Goal: Task Accomplishment & Management: Complete application form

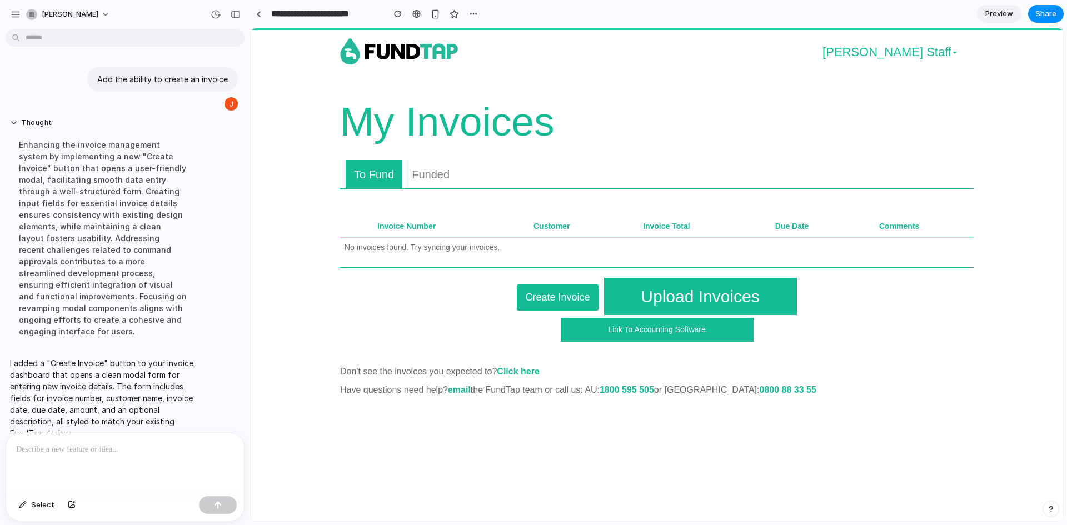
scroll to position [11, 0]
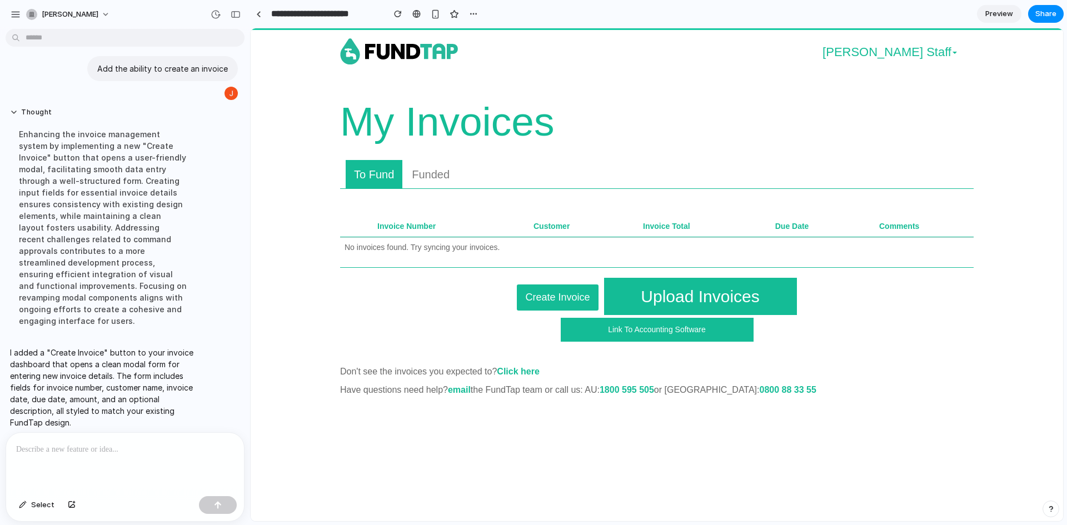
click at [554, 288] on button "Create Invoice" at bounding box center [557, 297] width 81 height 26
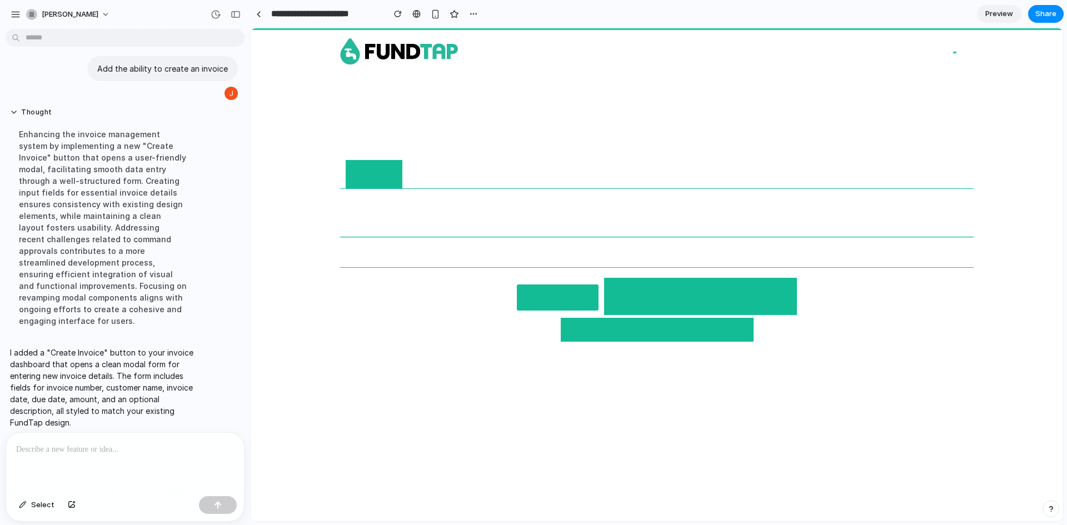
scroll to position [0, 0]
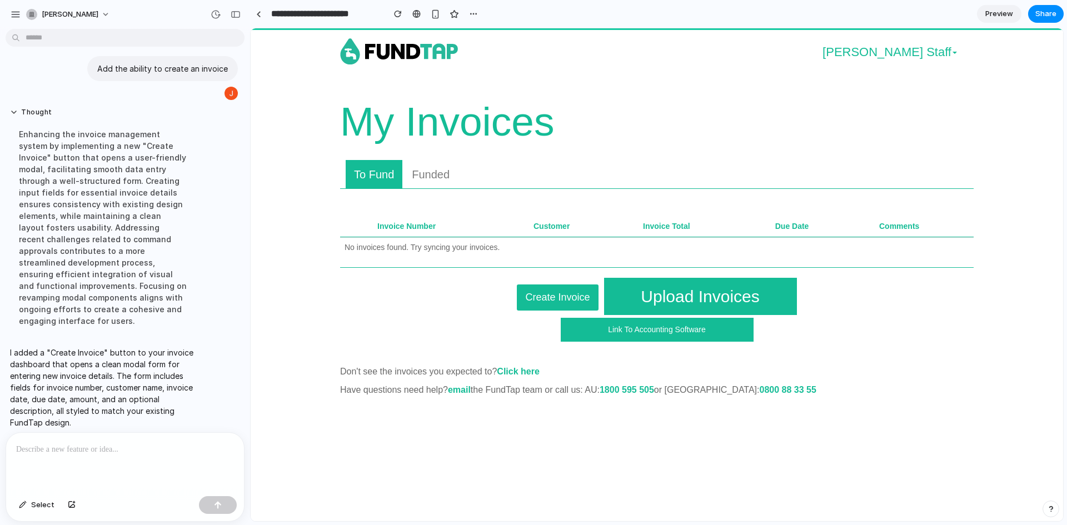
click at [537, 292] on button "Create Invoice" at bounding box center [557, 297] width 81 height 26
click at [56, 464] on div at bounding box center [125, 462] width 238 height 59
click at [53, 451] on p "**********" at bounding box center [122, 449] width 213 height 13
click at [118, 446] on p "**********" at bounding box center [122, 449] width 213 height 13
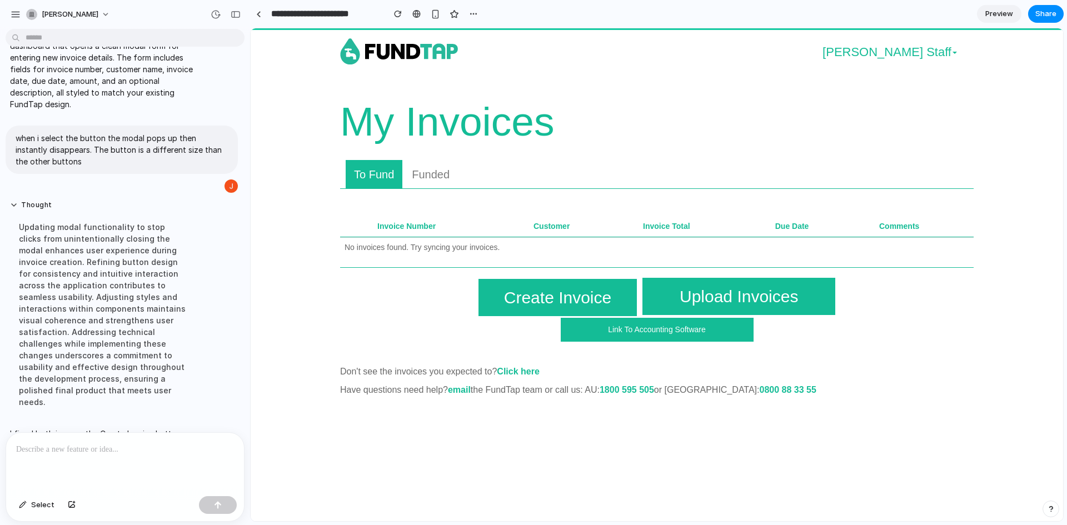
scroll to position [182, 0]
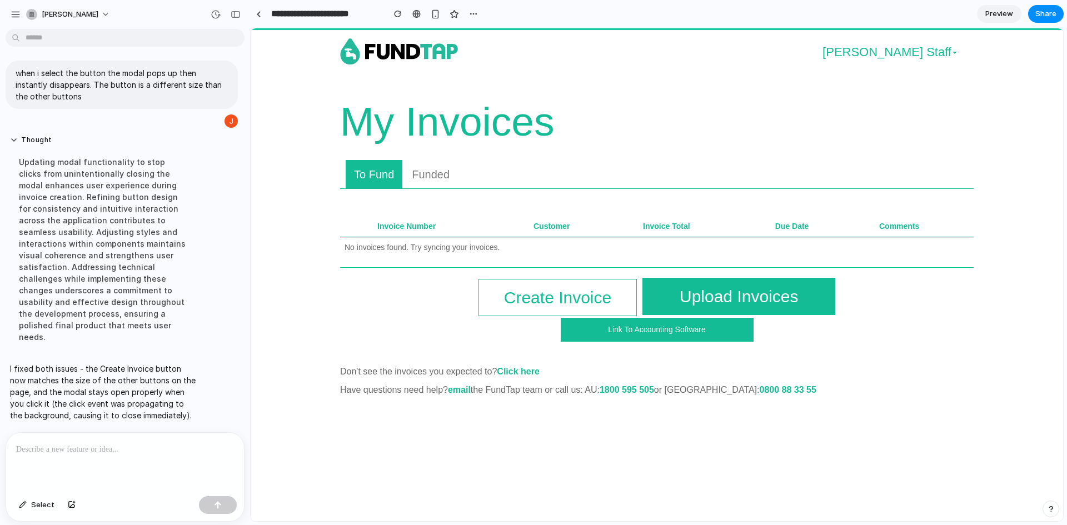
click at [507, 298] on button "Create Invoice" at bounding box center [557, 297] width 158 height 37
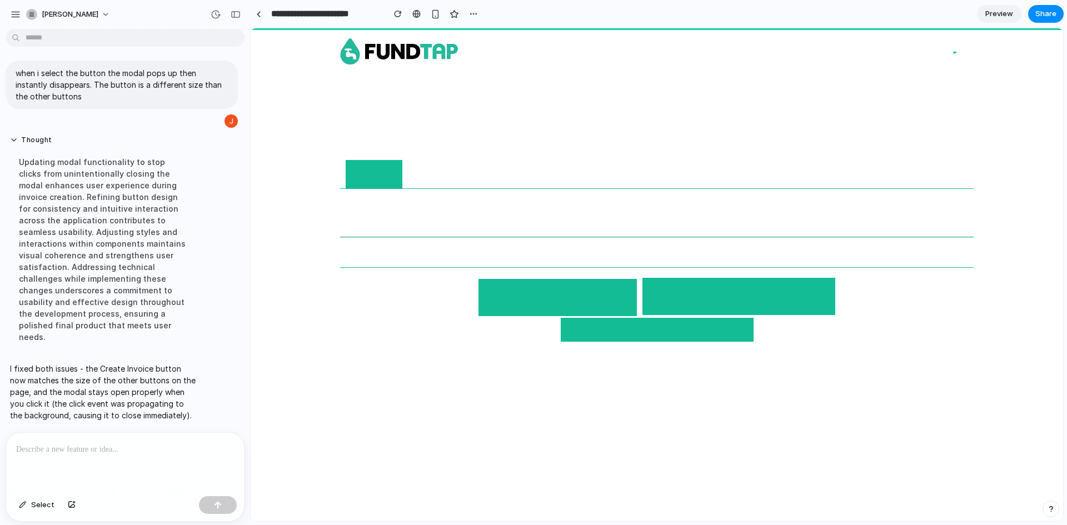
scroll to position [0, 0]
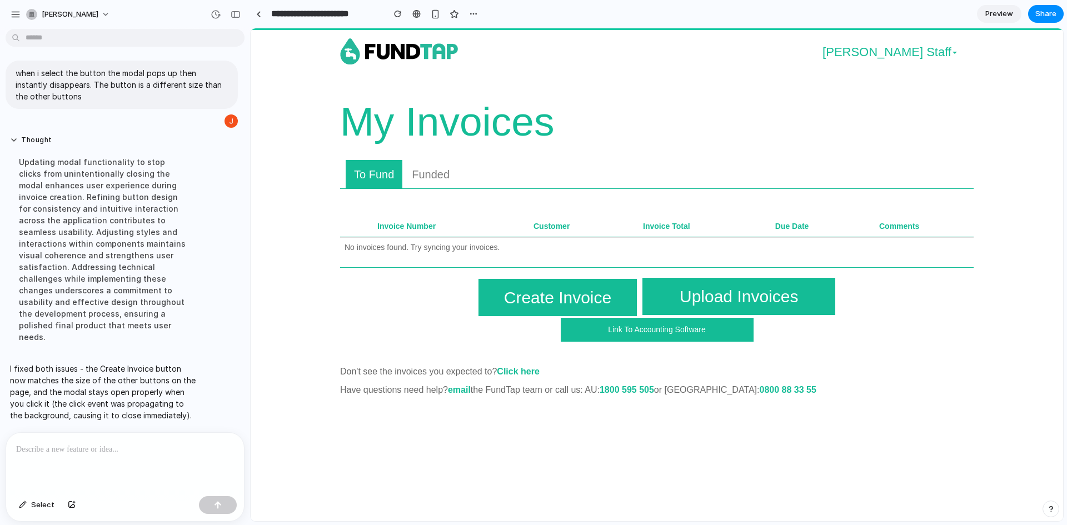
click at [129, 448] on p at bounding box center [122, 449] width 213 height 13
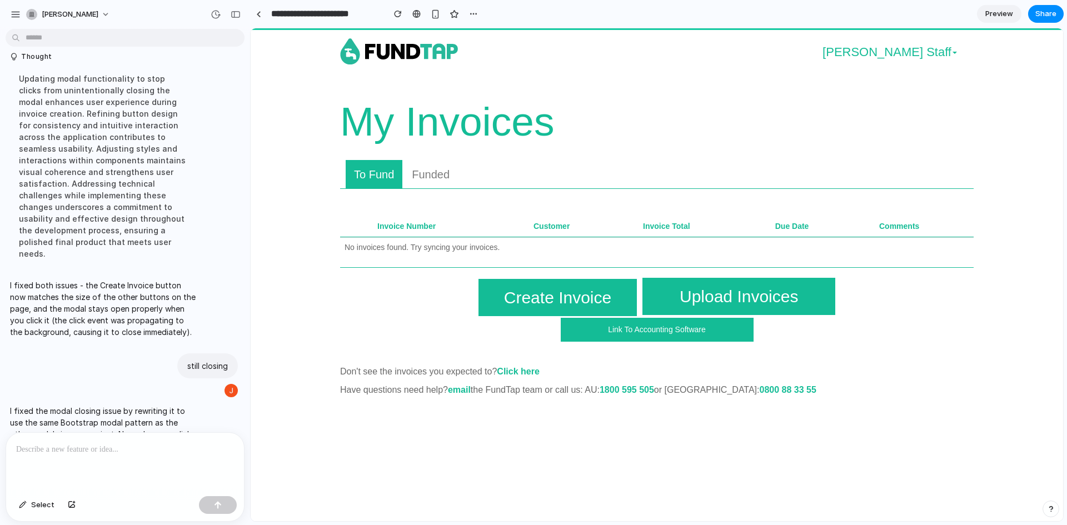
scroll to position [295, 0]
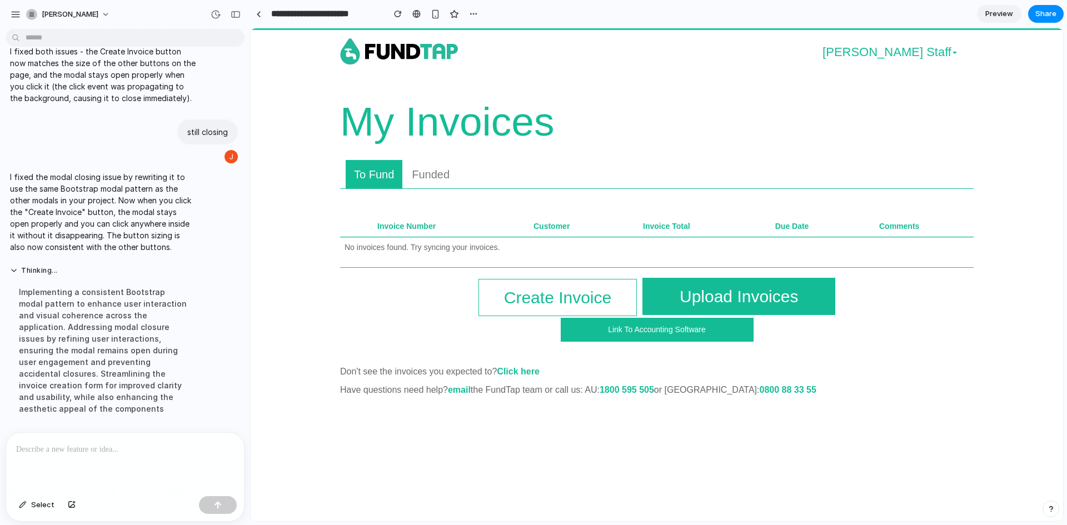
click at [513, 304] on button "Create Invoice" at bounding box center [557, 297] width 158 height 37
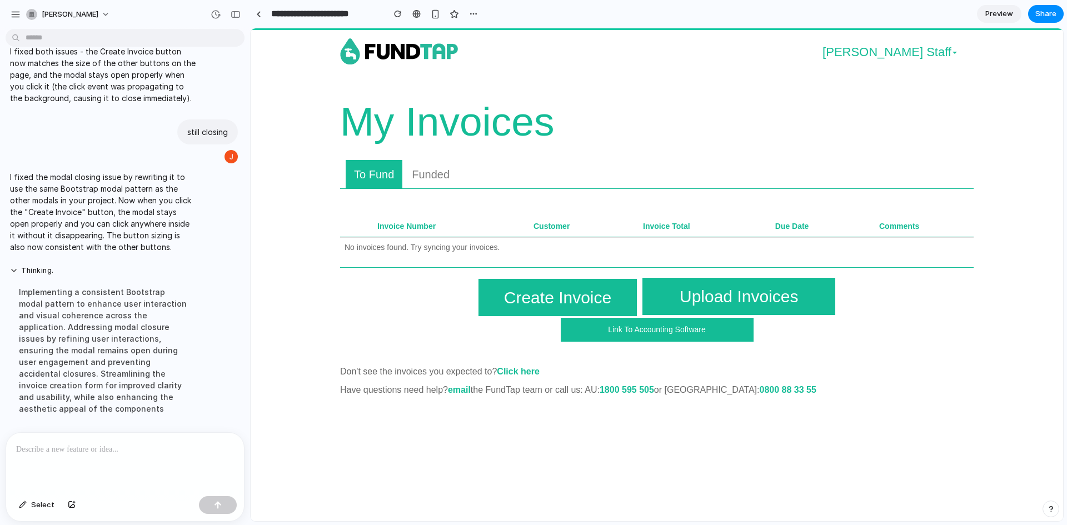
scroll to position [0, 0]
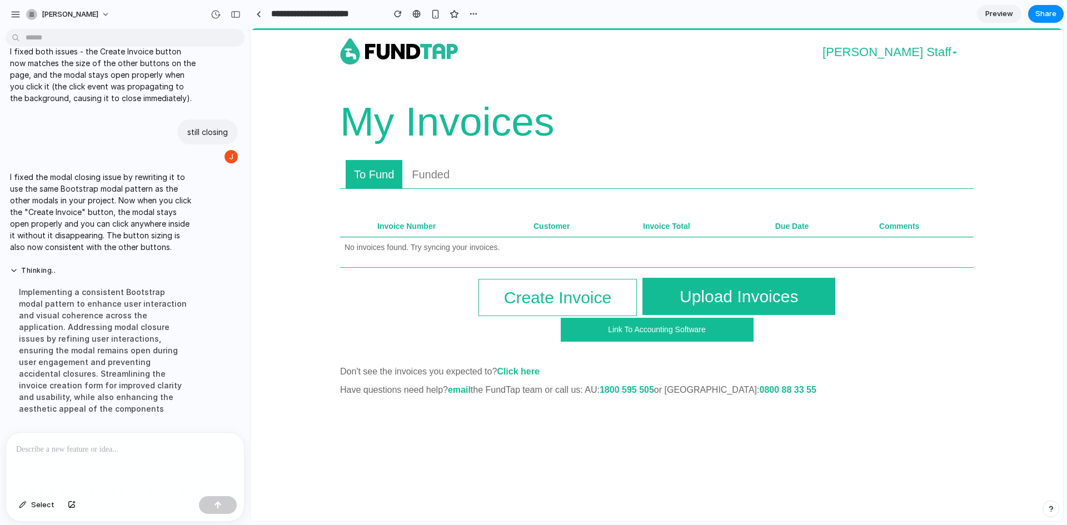
click at [562, 283] on button "Create Invoice" at bounding box center [557, 297] width 158 height 37
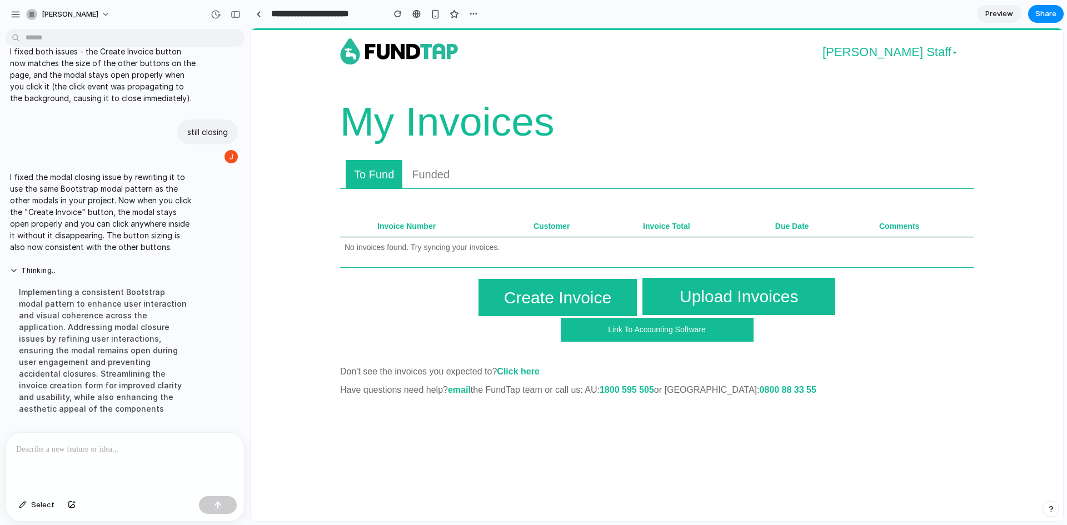
click at [111, 466] on div at bounding box center [125, 462] width 238 height 59
click at [35, 446] on p "**********" at bounding box center [122, 449] width 213 height 13
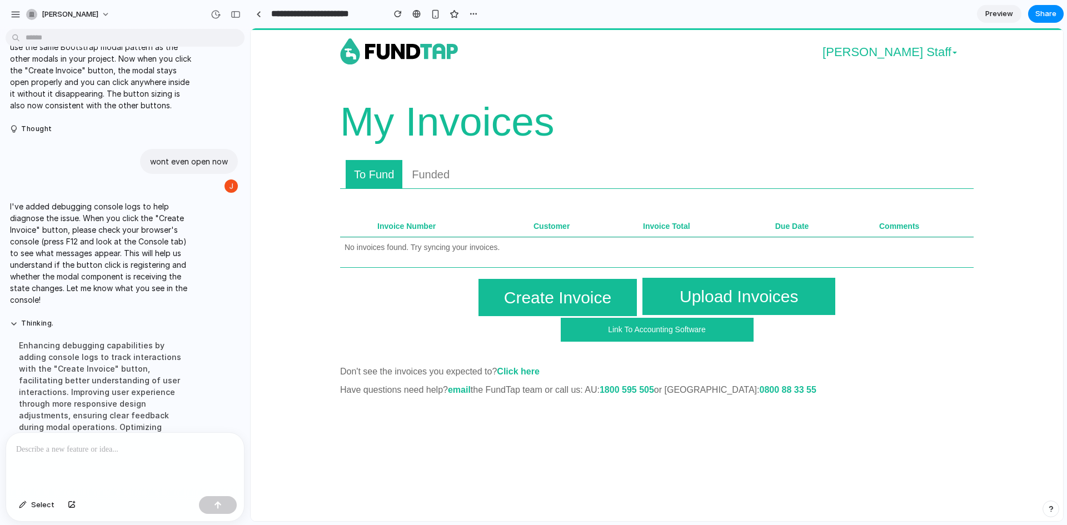
scroll to position [467, 0]
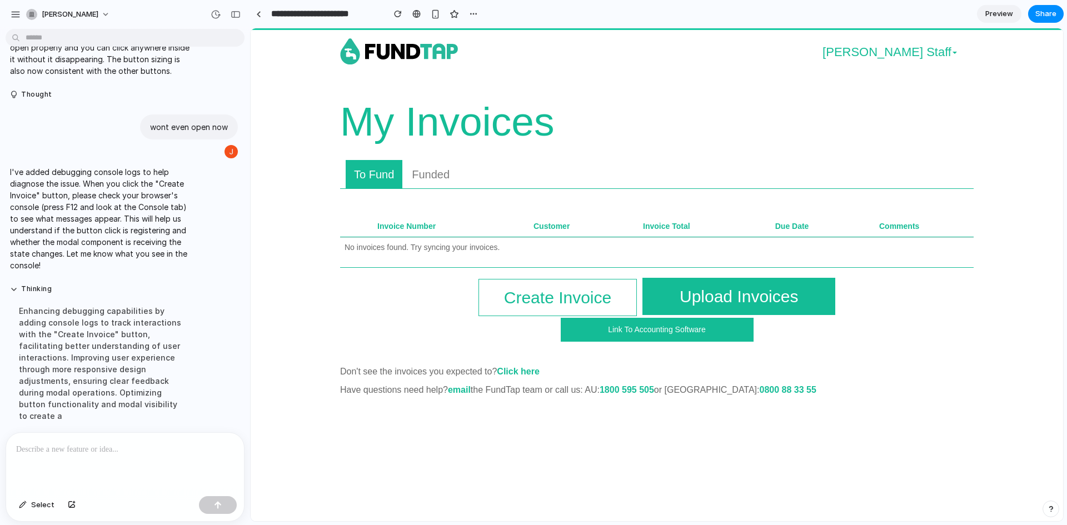
click at [551, 289] on button "Create Invoice" at bounding box center [557, 297] width 158 height 37
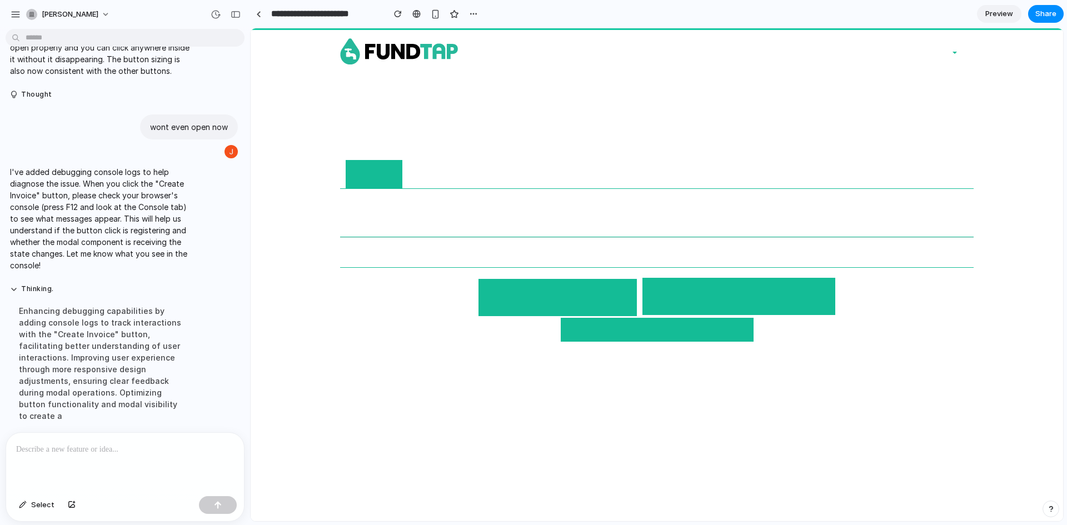
scroll to position [0, 0]
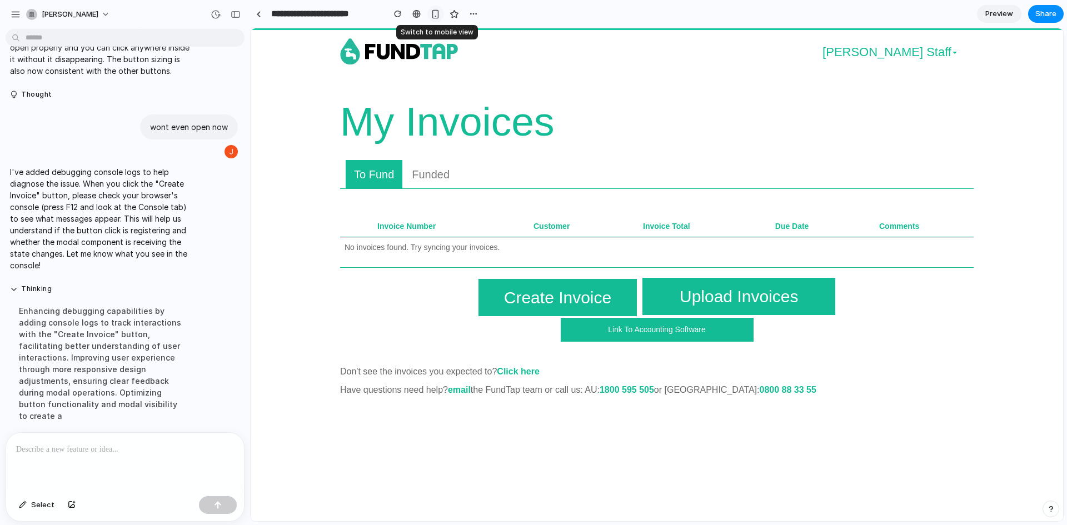
click at [436, 12] on div "button" at bounding box center [435, 13] width 9 height 9
